Goal: Task Accomplishment & Management: Complete application form

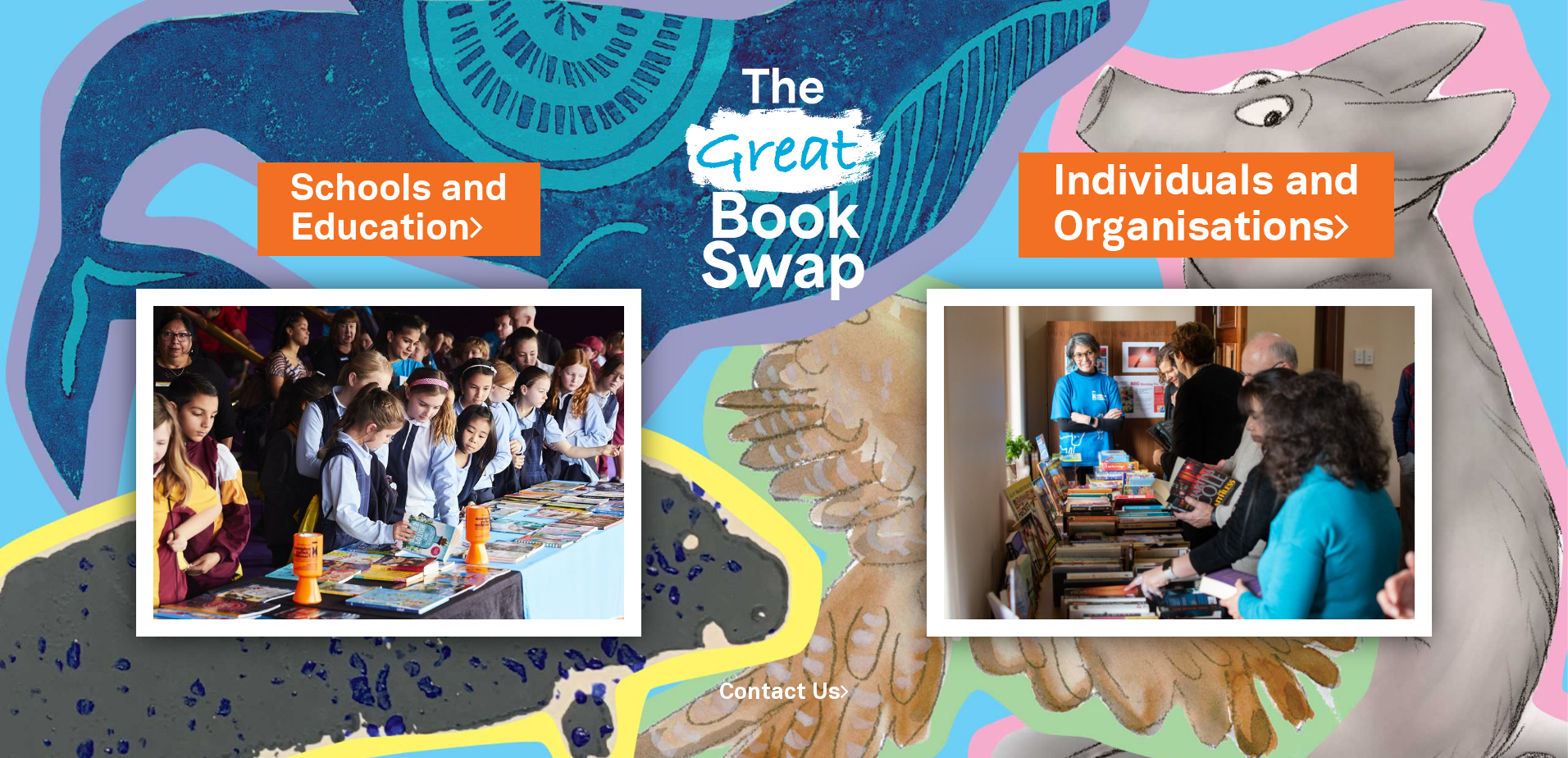
click at [1223, 220] on link "Individuals and Organisations" at bounding box center [1206, 204] width 306 height 103
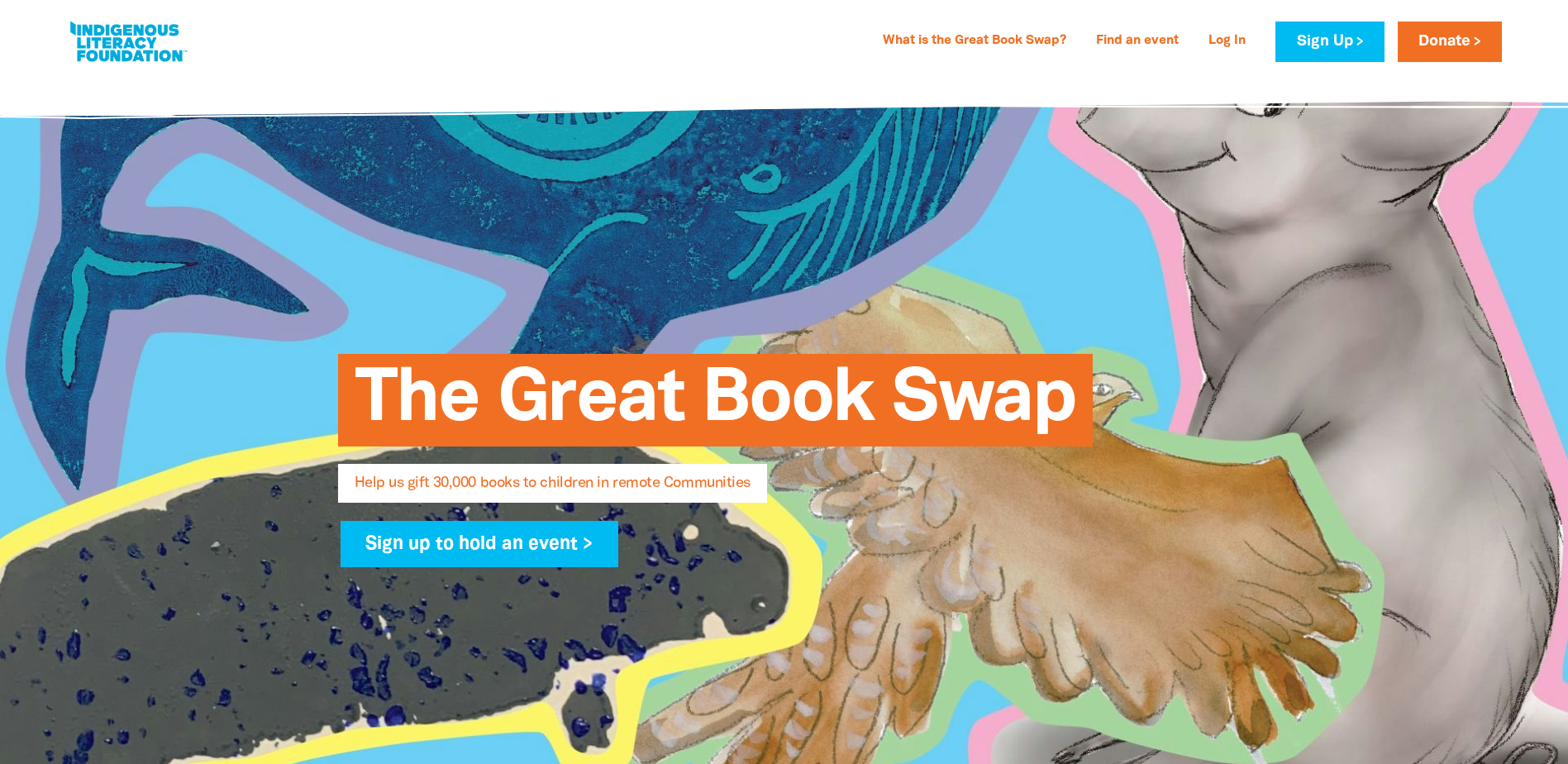
select select "AU"
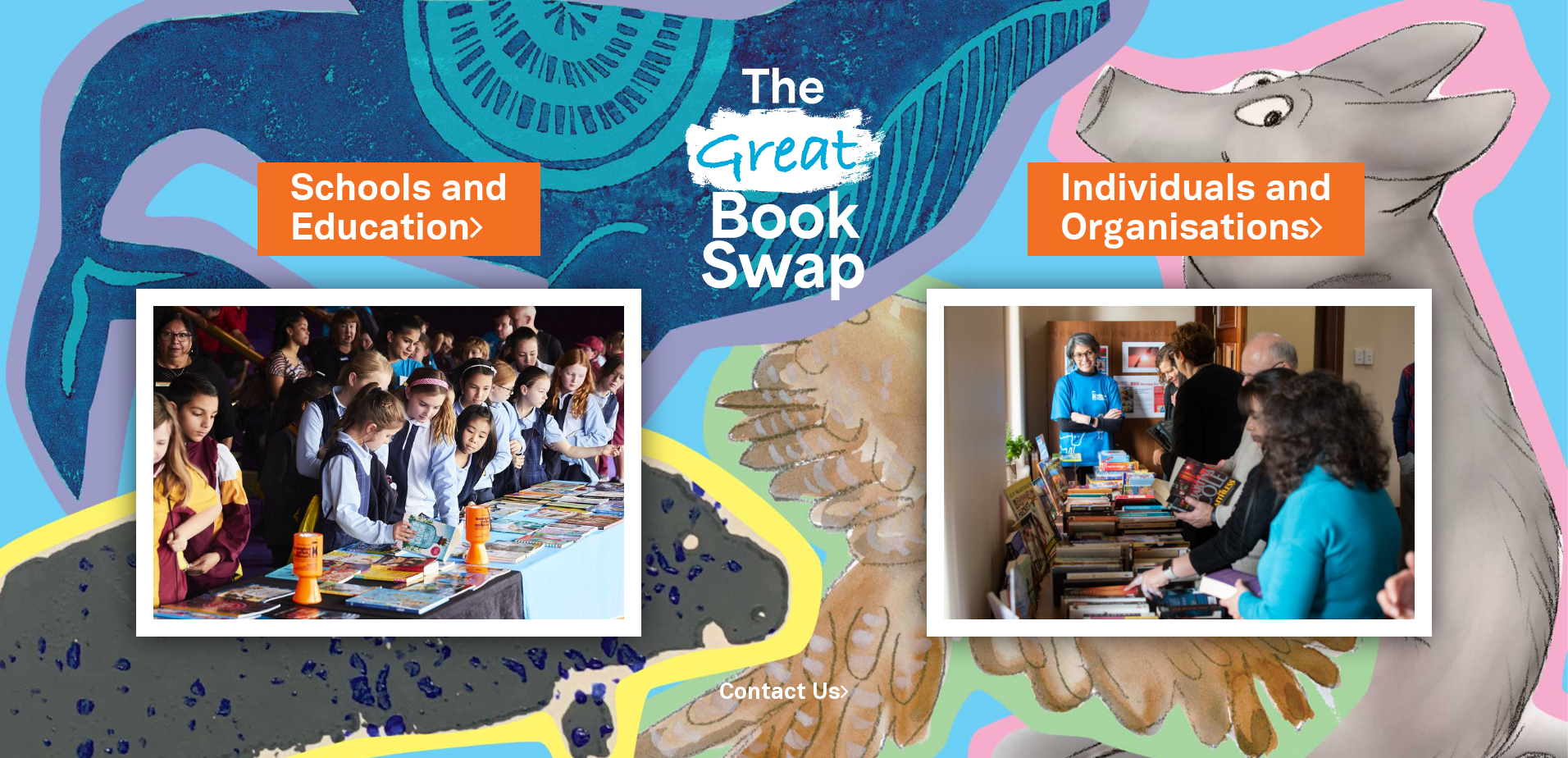
click at [783, 691] on link "Contact Us" at bounding box center [784, 692] width 130 height 20
